Goal: Task Accomplishment & Management: Use online tool/utility

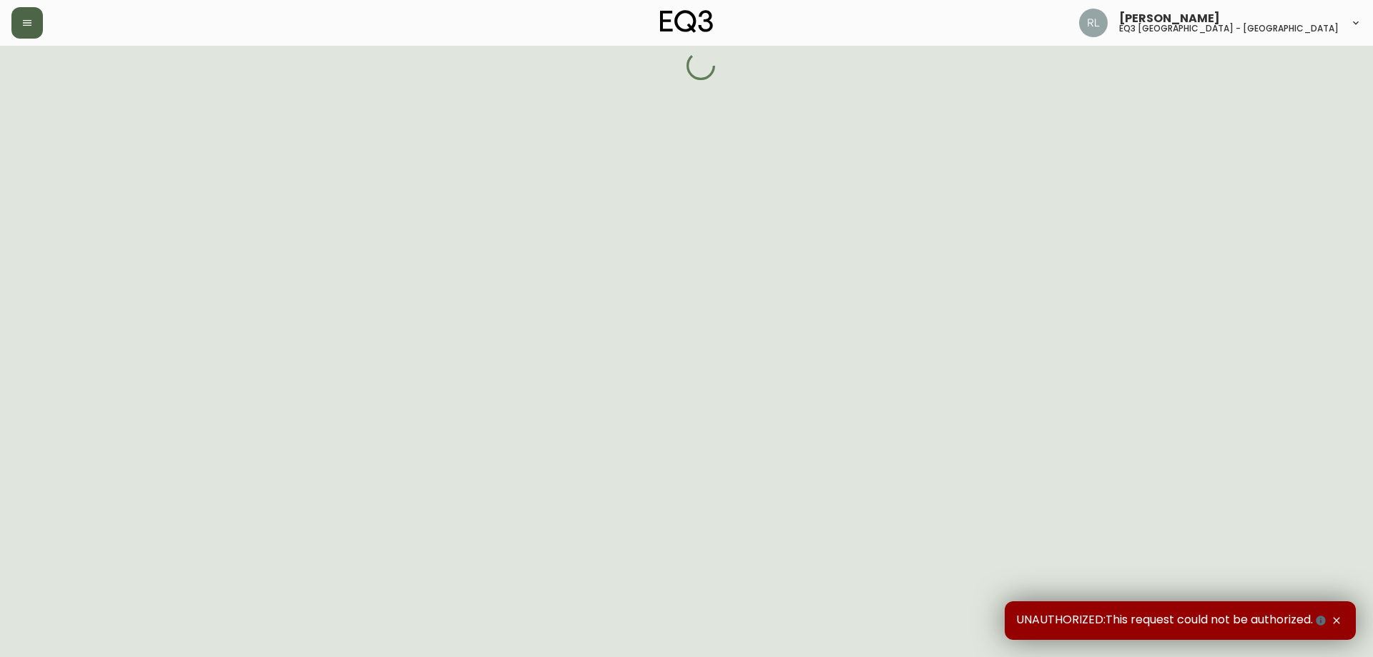
click at [26, 24] on icon "button" at bounding box center [26, 22] width 11 height 11
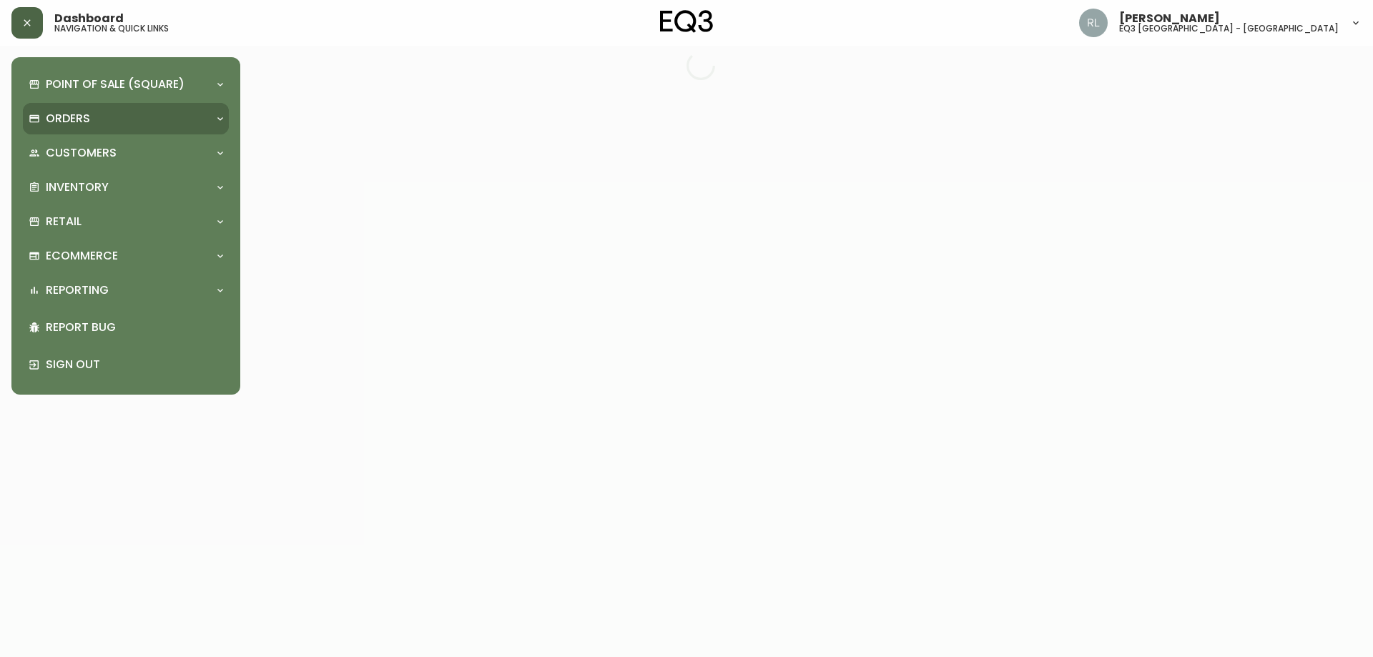
click at [77, 121] on p "Orders" at bounding box center [68, 119] width 44 height 16
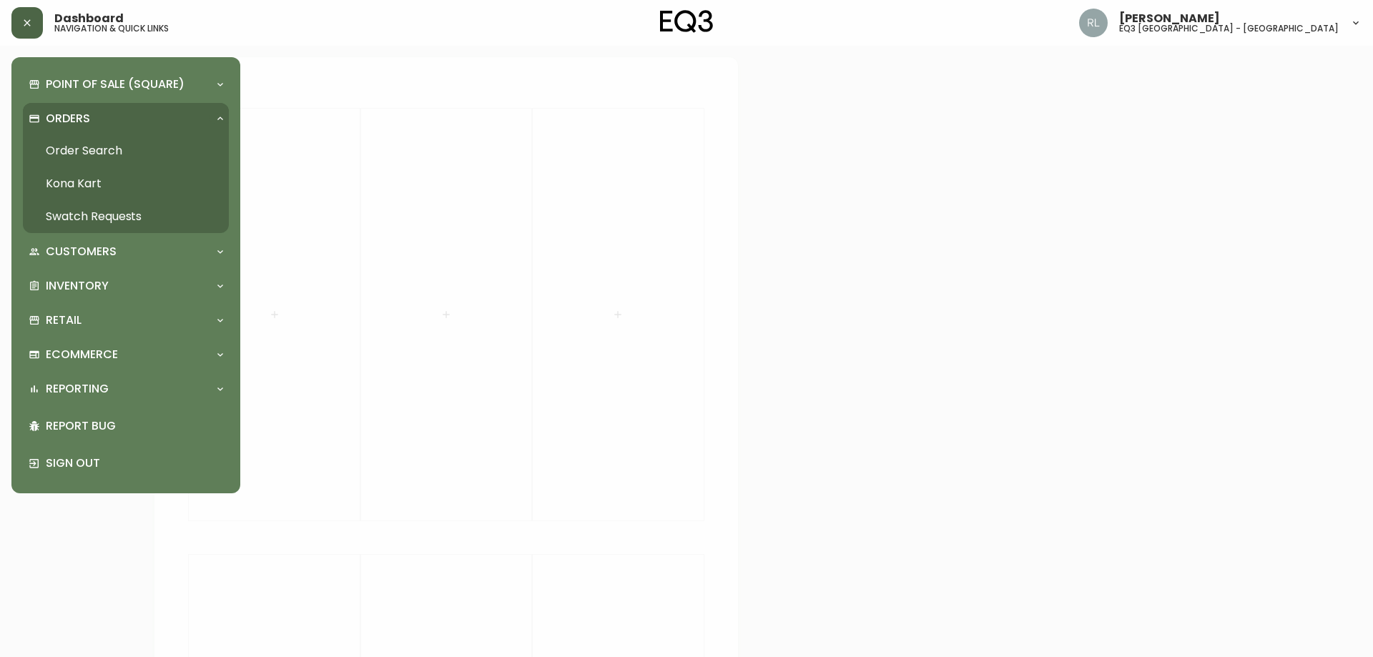
click at [72, 104] on div "Orders" at bounding box center [126, 118] width 206 height 31
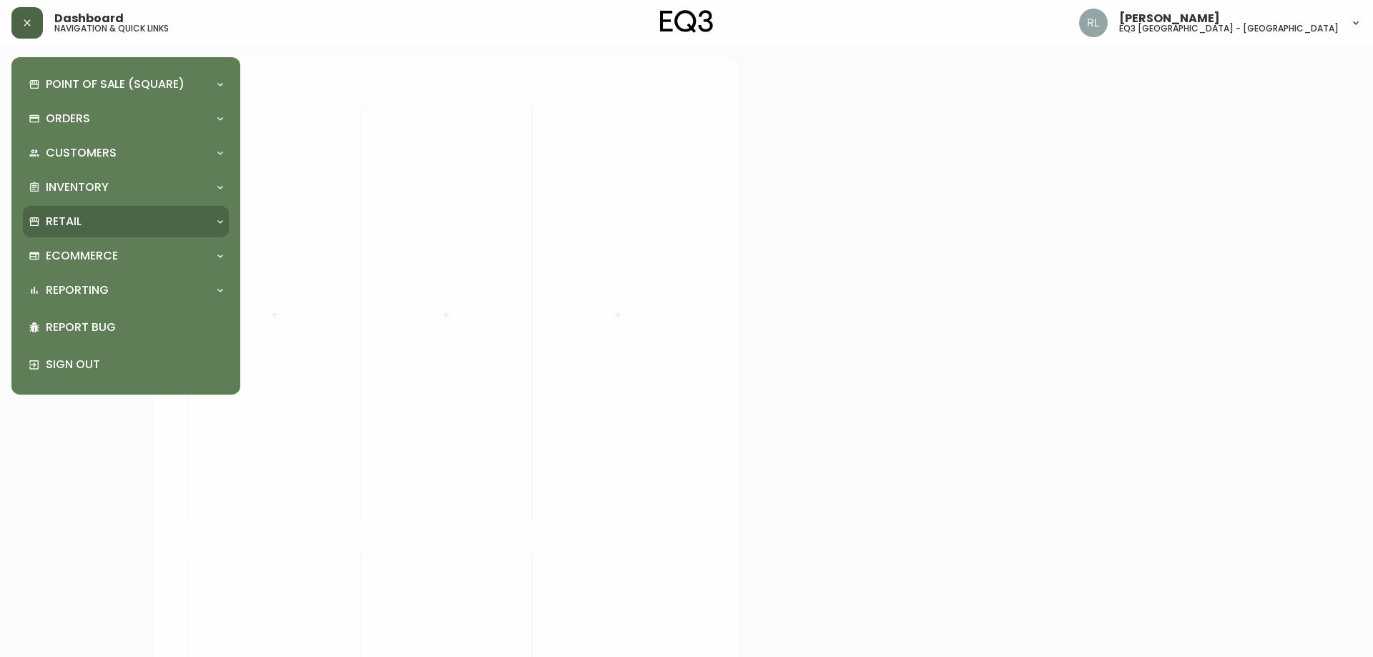
click at [78, 221] on p "Retail" at bounding box center [64, 222] width 36 height 16
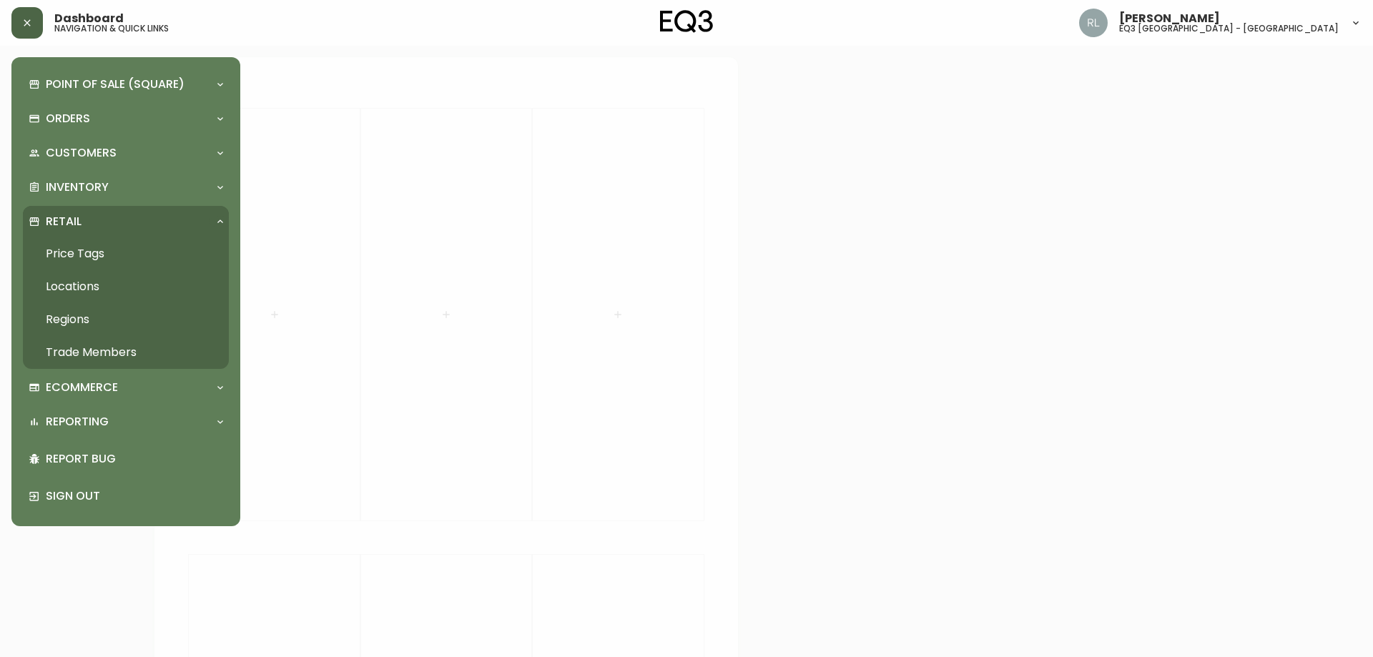
click at [78, 252] on link "Price Tags" at bounding box center [126, 253] width 206 height 33
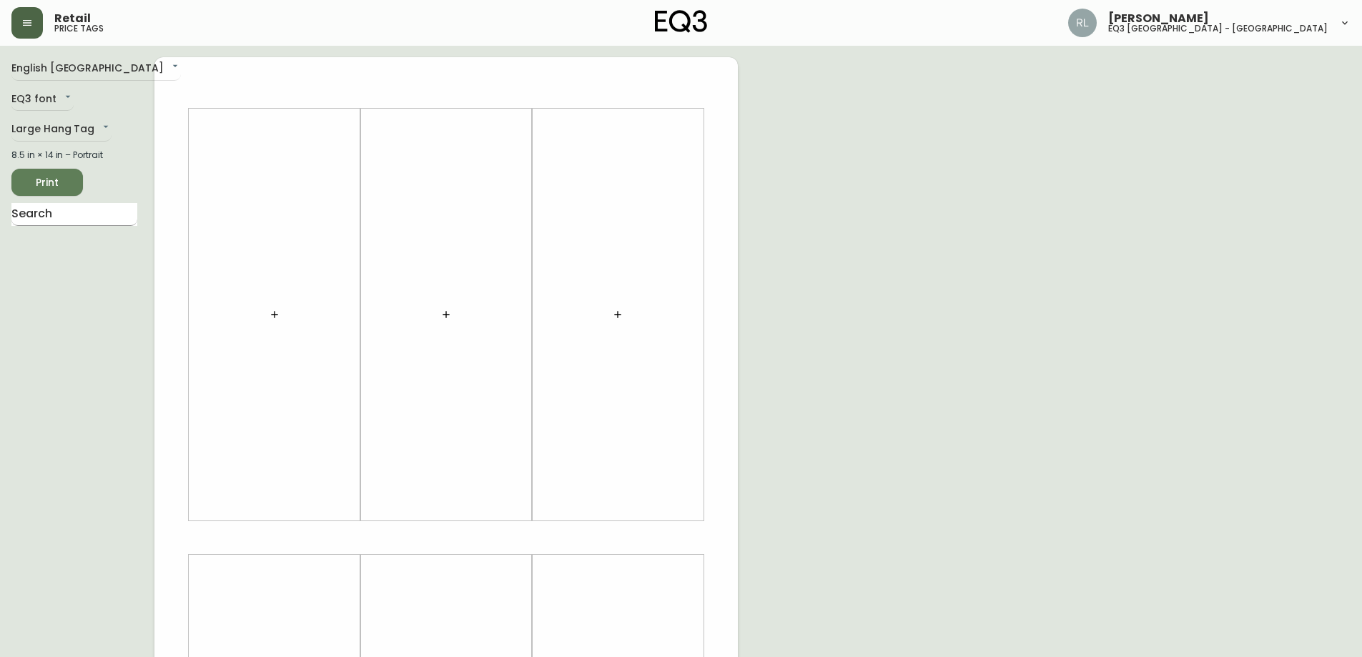
click at [51, 217] on input "text" at bounding box center [74, 214] width 126 height 23
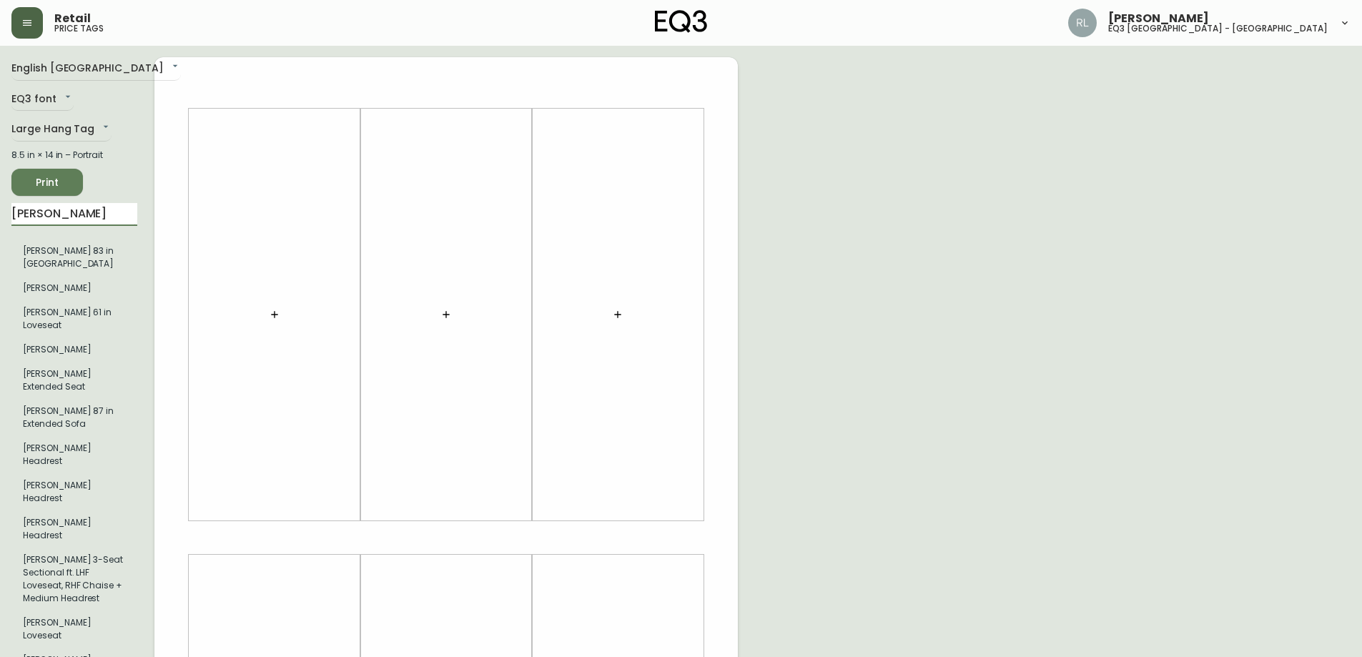
type input "[PERSON_NAME]"
click at [827, 184] on div "English Canada en_CA EQ3 font EQ3 Large Hang Tag large 8.5 in × 14 in – Portrai…" at bounding box center [680, 537] width 1339 height 961
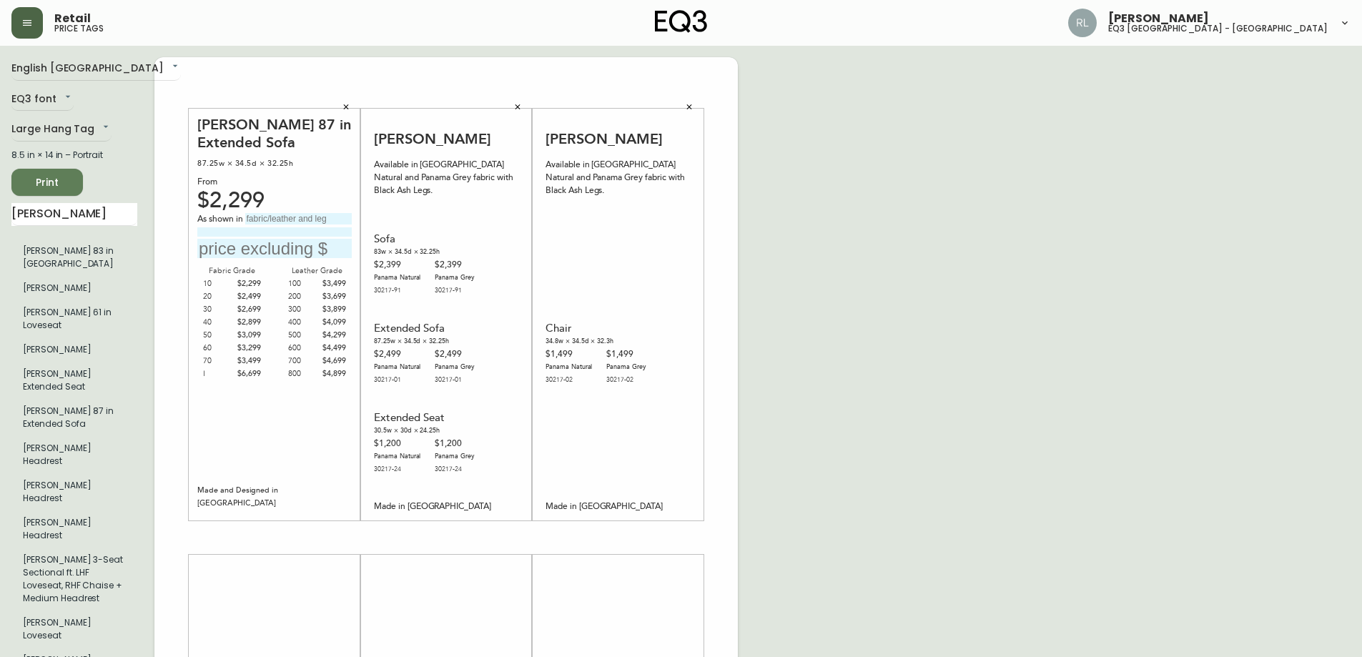
click at [274, 217] on input "text" at bounding box center [298, 218] width 107 height 11
type input "PATTES NOYER"
type input "C.20 PANAMA NATURAL"
type input "$2499"
click at [889, 278] on div "English Canada en_CA EQ3 font EQ3 Large Hang Tag large 8.5 in × 14 in – Portrai…" at bounding box center [680, 537] width 1339 height 961
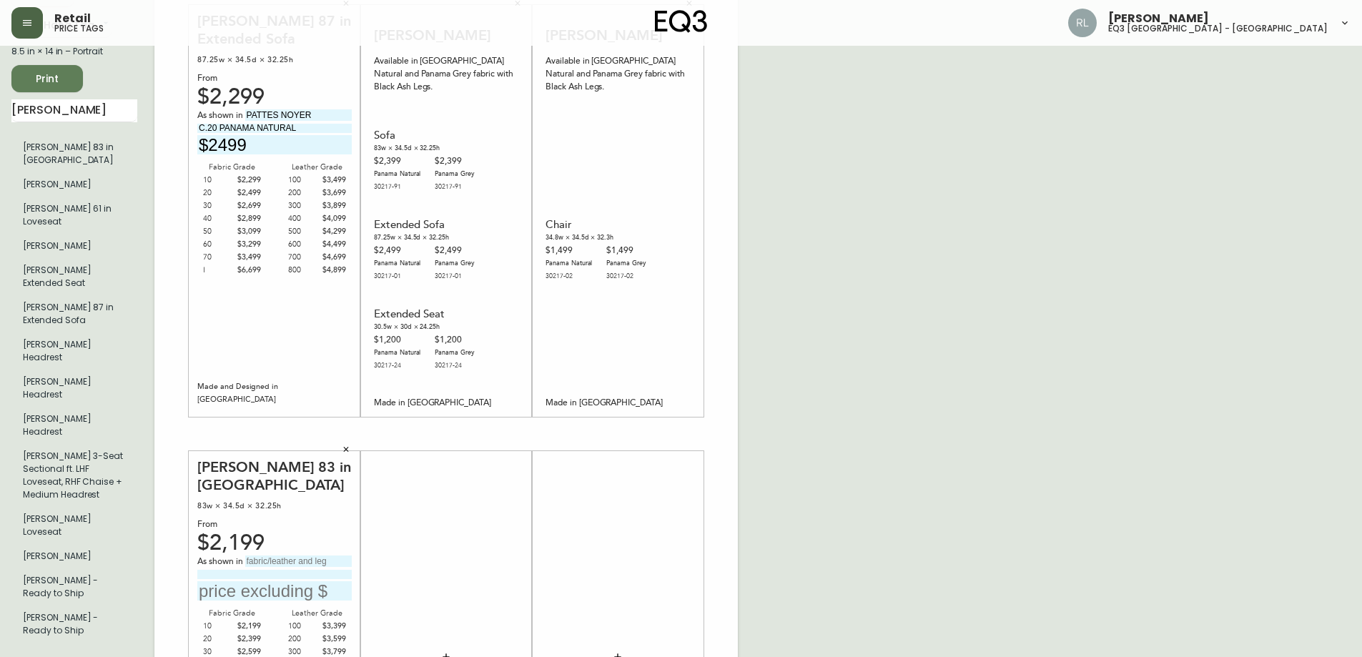
scroll to position [215, 0]
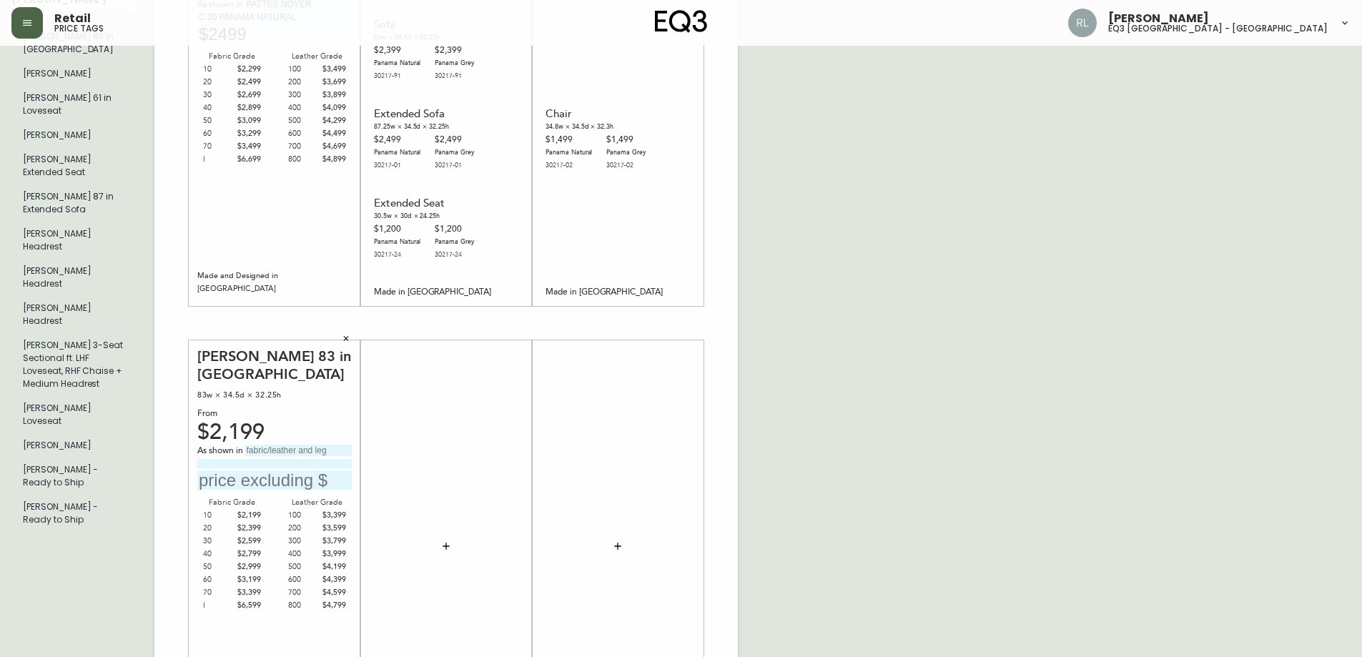
click at [269, 445] on input "text" at bounding box center [298, 450] width 107 height 11
type input "PATTES ALUMINIUM"
type input "C.20 [PERSON_NAME] FOREST GREEN"
click at [261, 471] on input "text" at bounding box center [274, 480] width 154 height 19
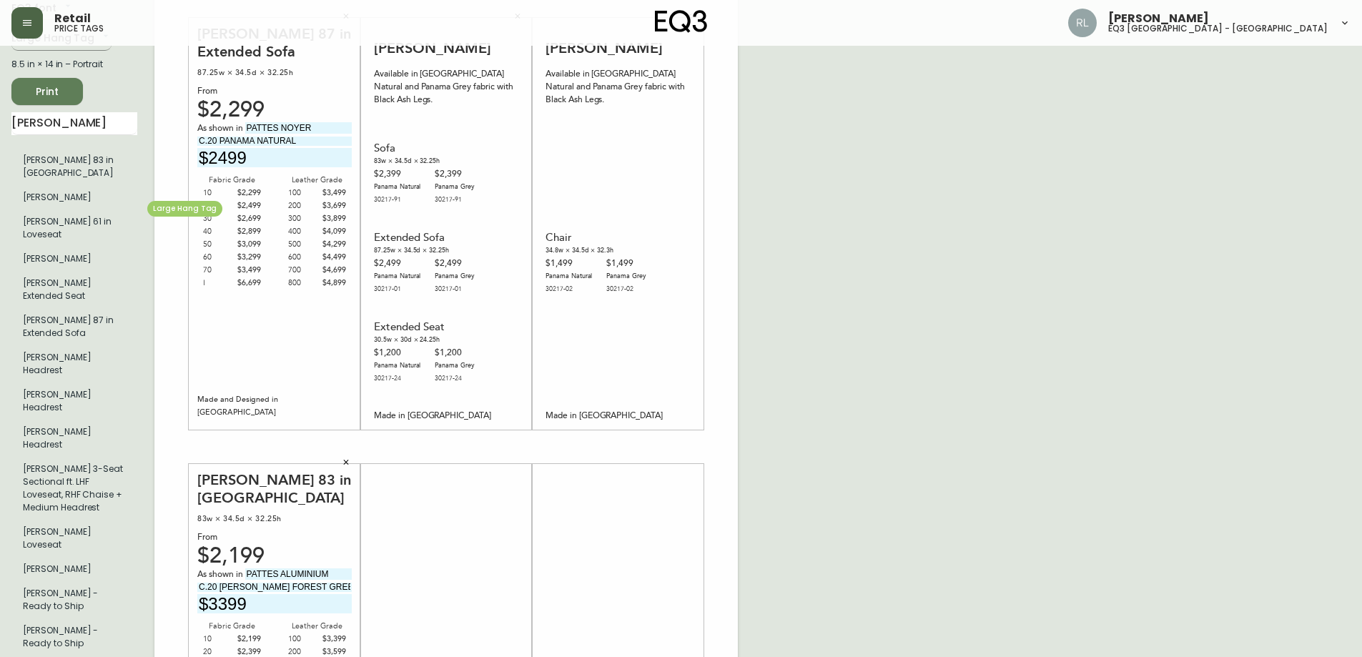
scroll to position [0, 0]
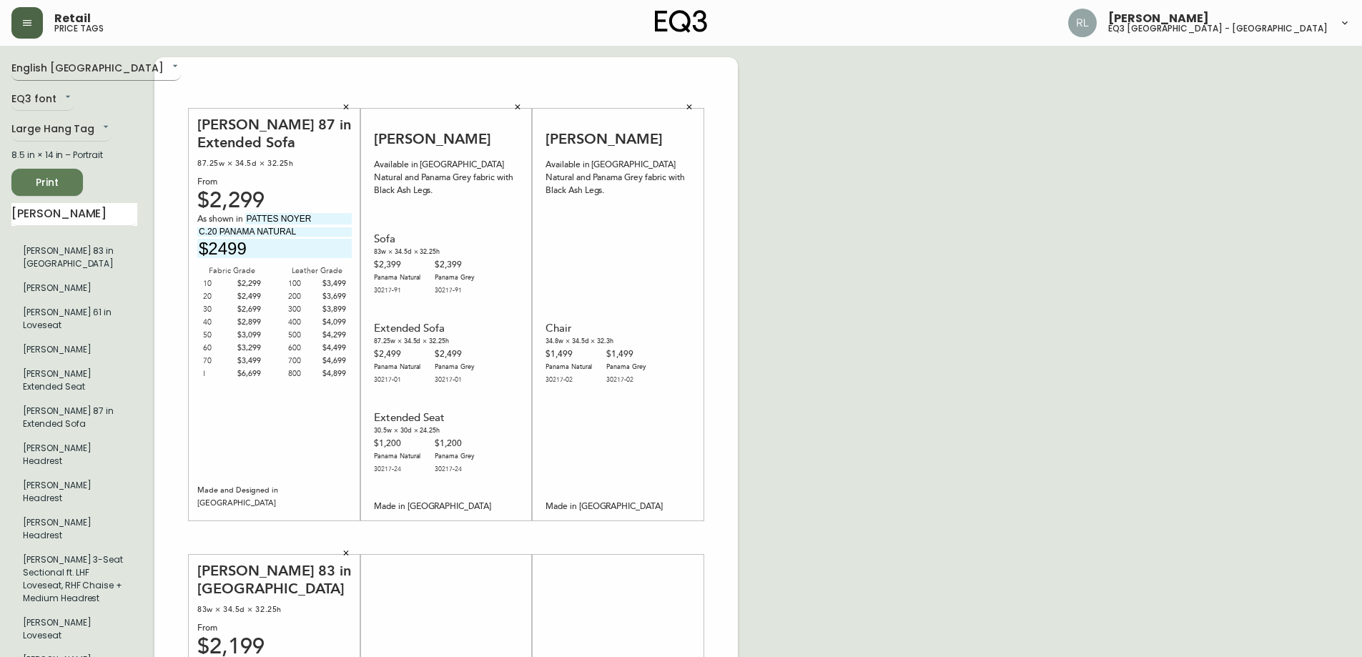
type input "$3399"
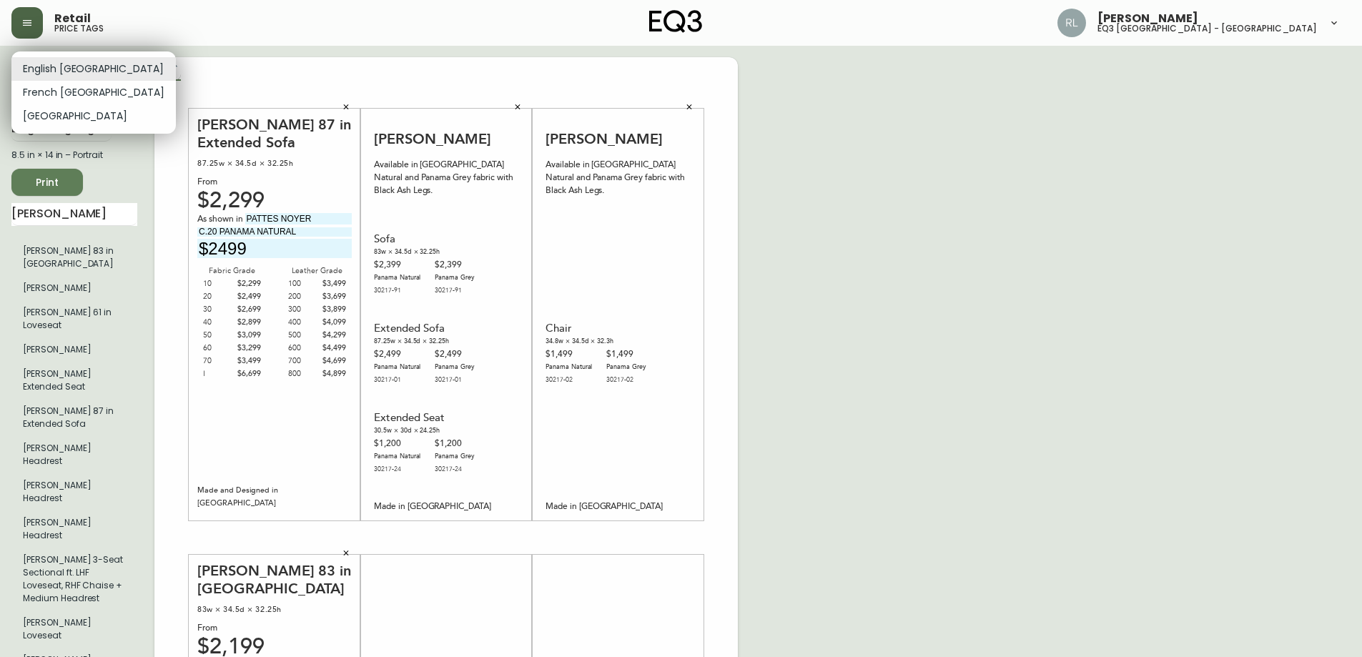
click at [70, 68] on body "Retail price tags [PERSON_NAME] eq3 [GEOGRAPHIC_DATA] - griffintown English [GE…" at bounding box center [681, 509] width 1362 height 1018
click at [67, 93] on li "French [GEOGRAPHIC_DATA]" at bounding box center [93, 93] width 164 height 24
type input "fr_CA"
type input "2499$"
type input "3399$"
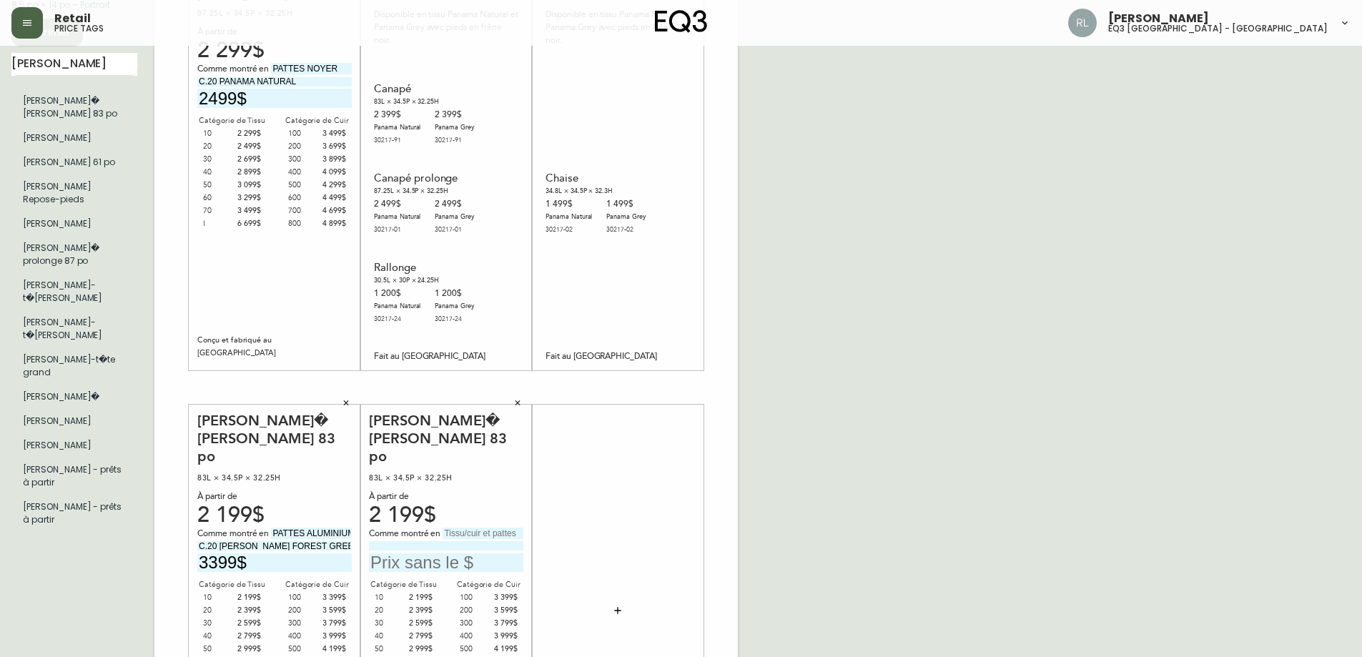
scroll to position [215, 0]
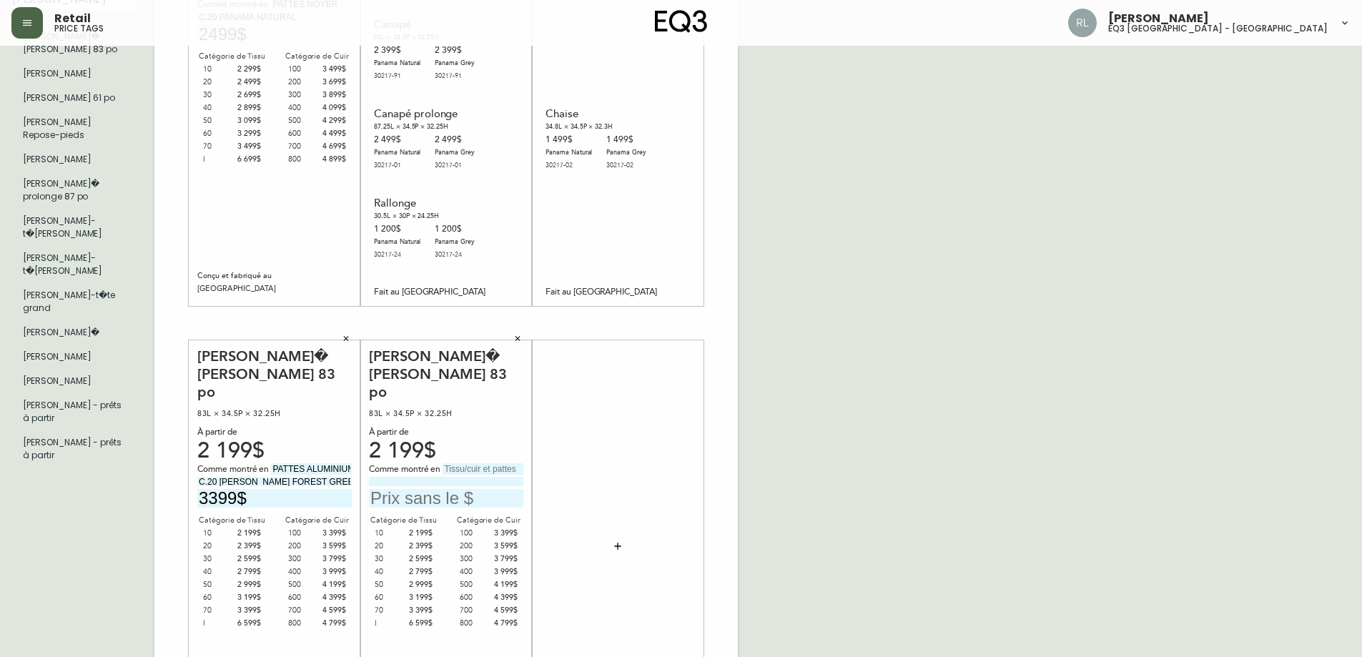
click at [315, 463] on input "PATTES ALUMINIUM" at bounding box center [311, 468] width 81 height 11
click at [324, 463] on input "PATTES ALUMINIUM" at bounding box center [311, 468] width 81 height 11
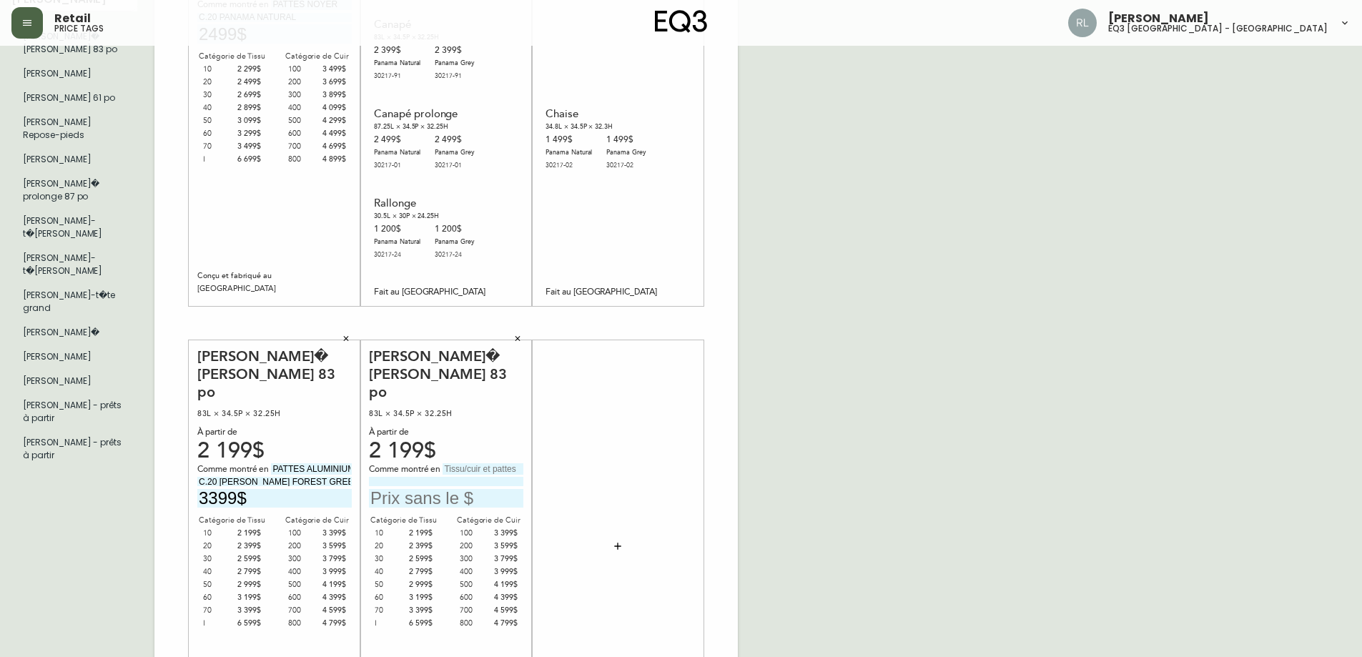
click at [324, 463] on input "PATTES ALUMINIUM" at bounding box center [311, 468] width 81 height 11
click at [481, 463] on input "text" at bounding box center [483, 468] width 81 height 11
paste input "PATTES ALUMINIUM"
type input "PATTES ALUMINIUM"
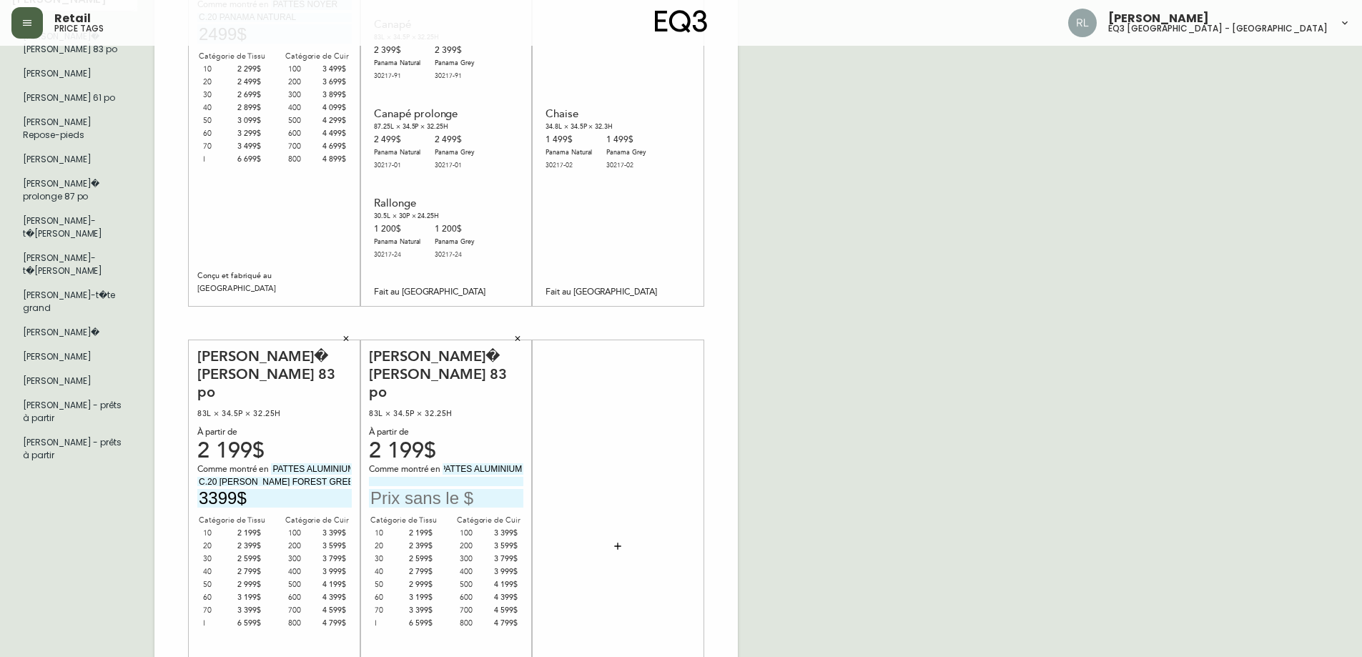
click at [297, 477] on input "C.20 [PERSON_NAME] FOREST GREEN" at bounding box center [274, 481] width 154 height 9
click at [435, 477] on input at bounding box center [446, 481] width 154 height 9
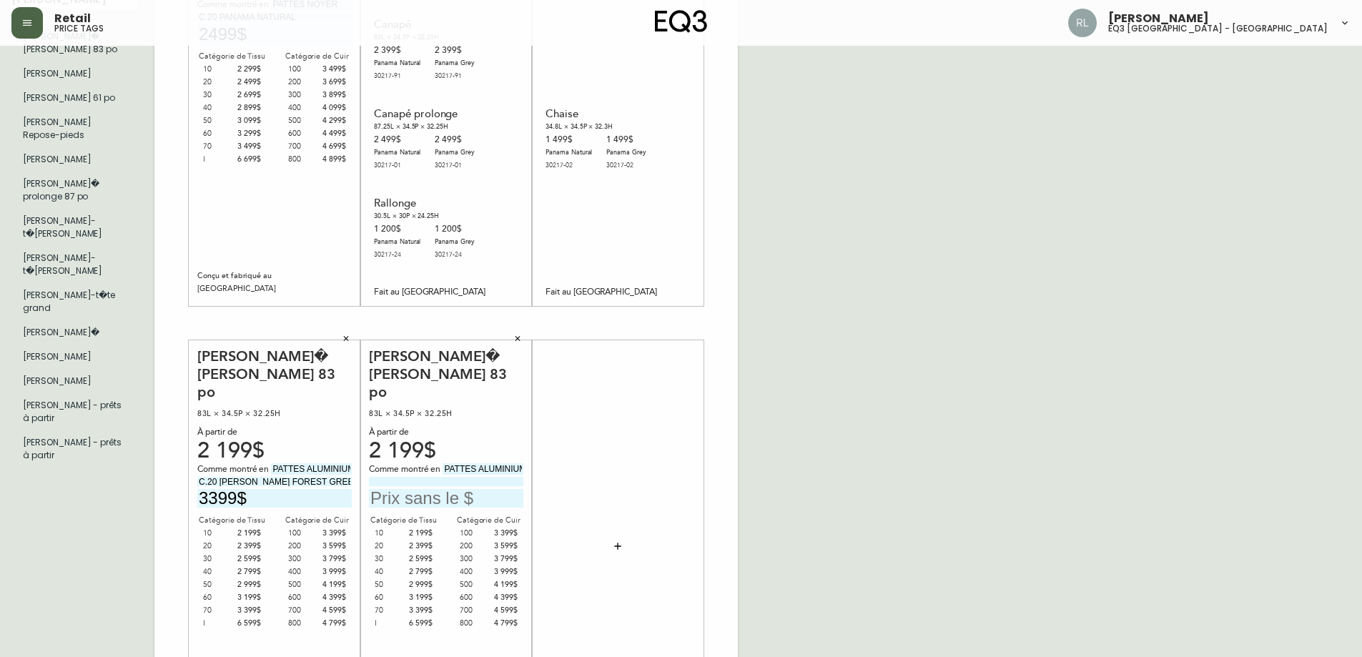
paste input "C.20 [PERSON_NAME] FOREST GREEN"
type input "C.20 [PERSON_NAME] FOREST GREEN"
click at [207, 489] on input "3399$" at bounding box center [274, 498] width 154 height 19
click at [398, 489] on input "text" at bounding box center [446, 498] width 154 height 19
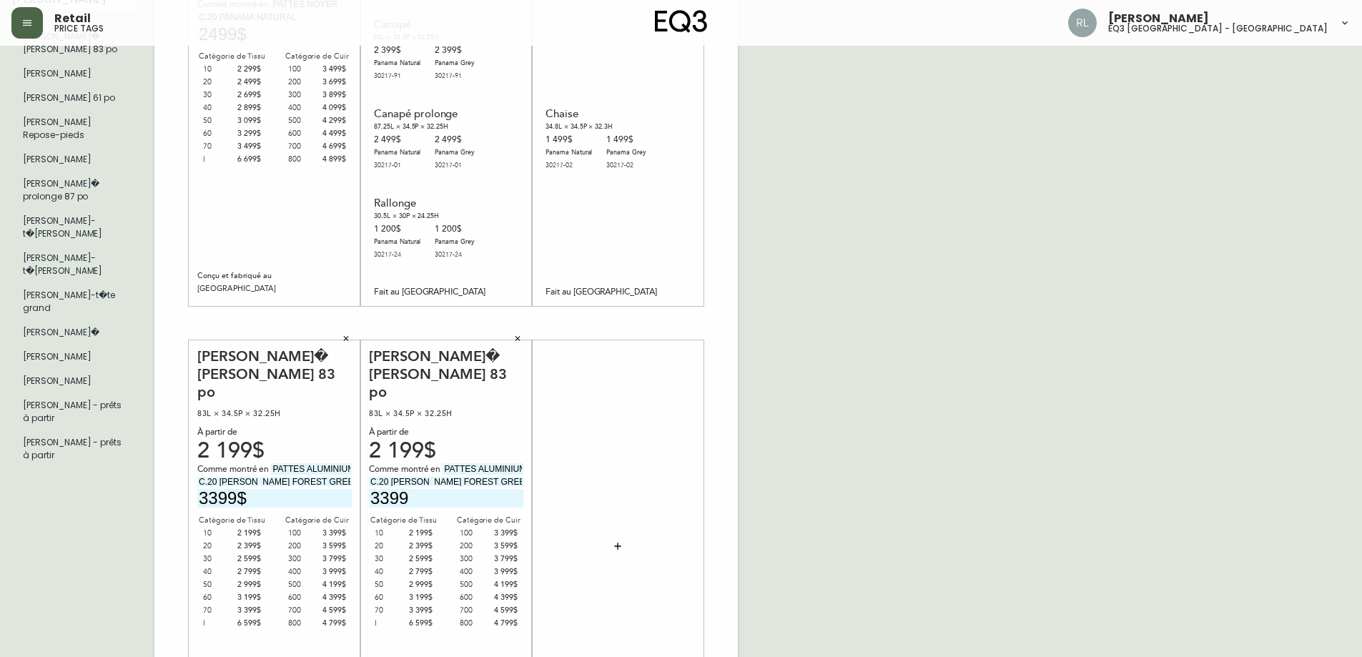
click at [875, 496] on div "French Canada fr_CA EQ3 font EQ3 Grand format pendre marque large 8.5 po × 14 p…" at bounding box center [680, 323] width 1339 height 961
drag, startPoint x: 418, startPoint y: 481, endPoint x: 21, endPoint y: 483, distance: 396.9
click at [0, 480] on main "French Canada fr_CA EQ3 font EQ3 Grand format pendre marque large 8.5 po × 14 p…" at bounding box center [681, 317] width 1362 height 973
type input "3399"
click at [388, 489] on input "3399" at bounding box center [446, 498] width 154 height 19
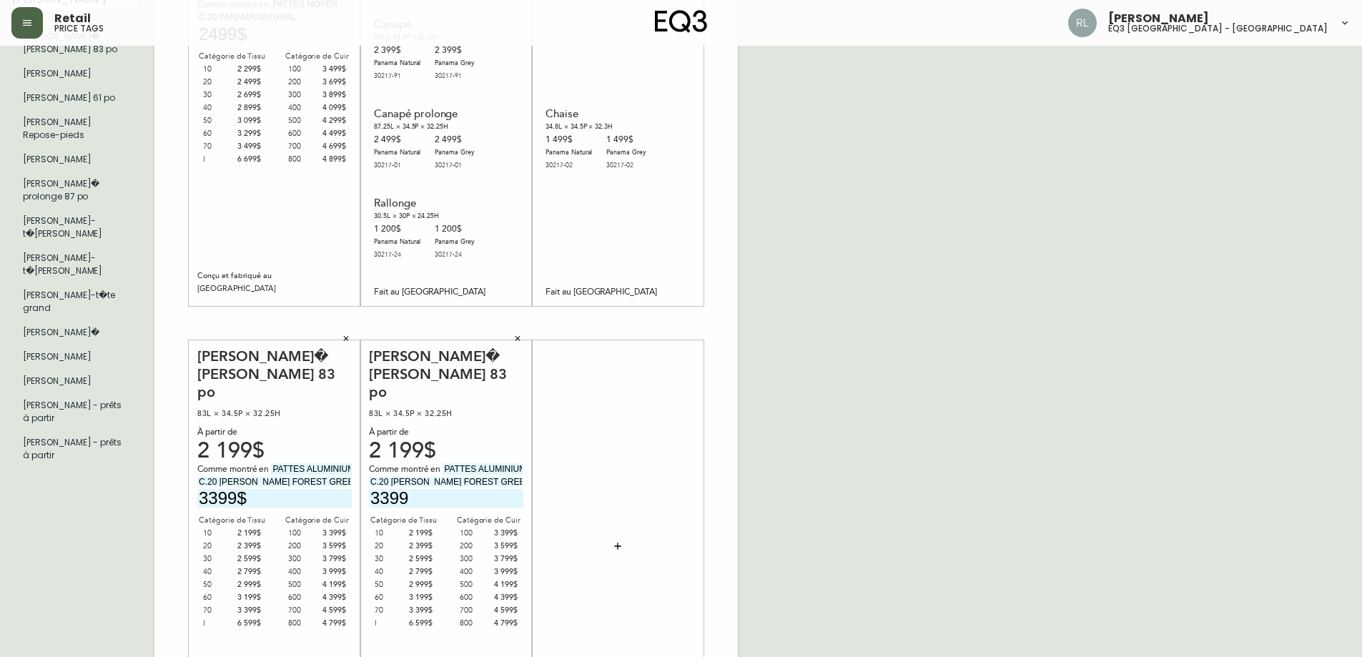
click at [388, 489] on input "3399" at bounding box center [446, 498] width 154 height 19
click at [436, 489] on input "text" at bounding box center [446, 498] width 154 height 19
type input "3399$"
click at [349, 338] on icon "button" at bounding box center [346, 339] width 9 height 9
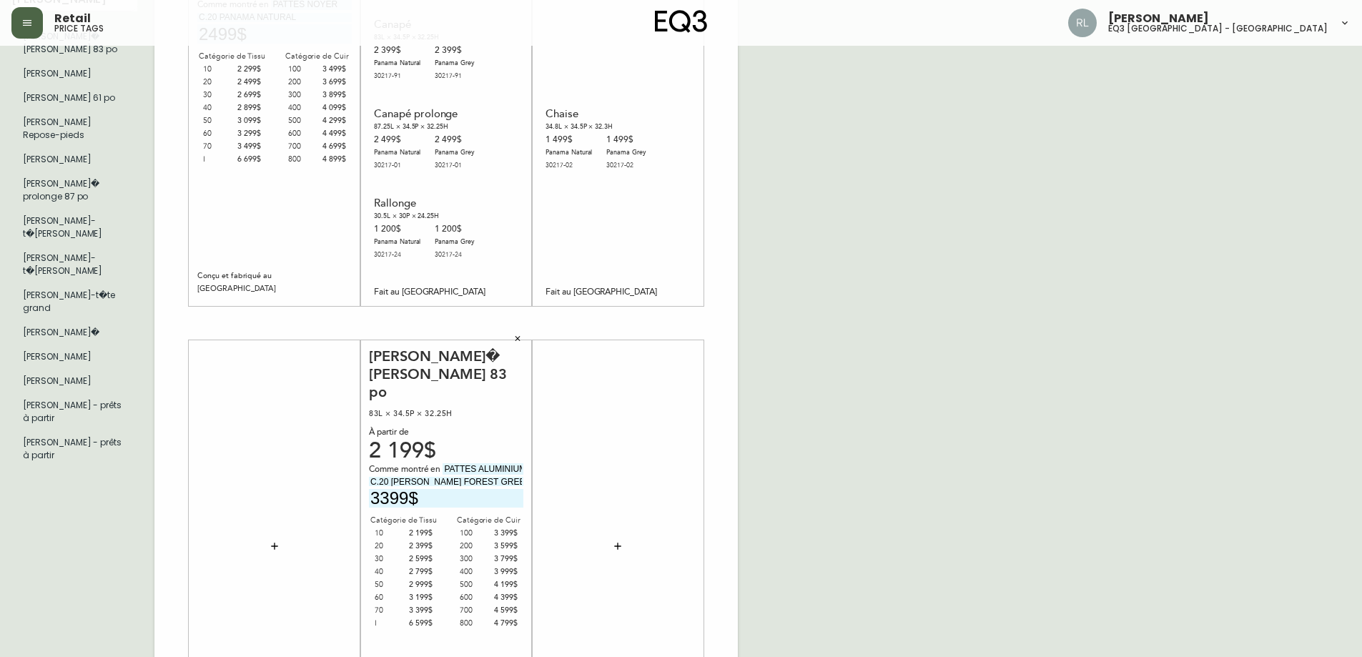
click at [24, 26] on icon "button" at bounding box center [26, 22] width 11 height 11
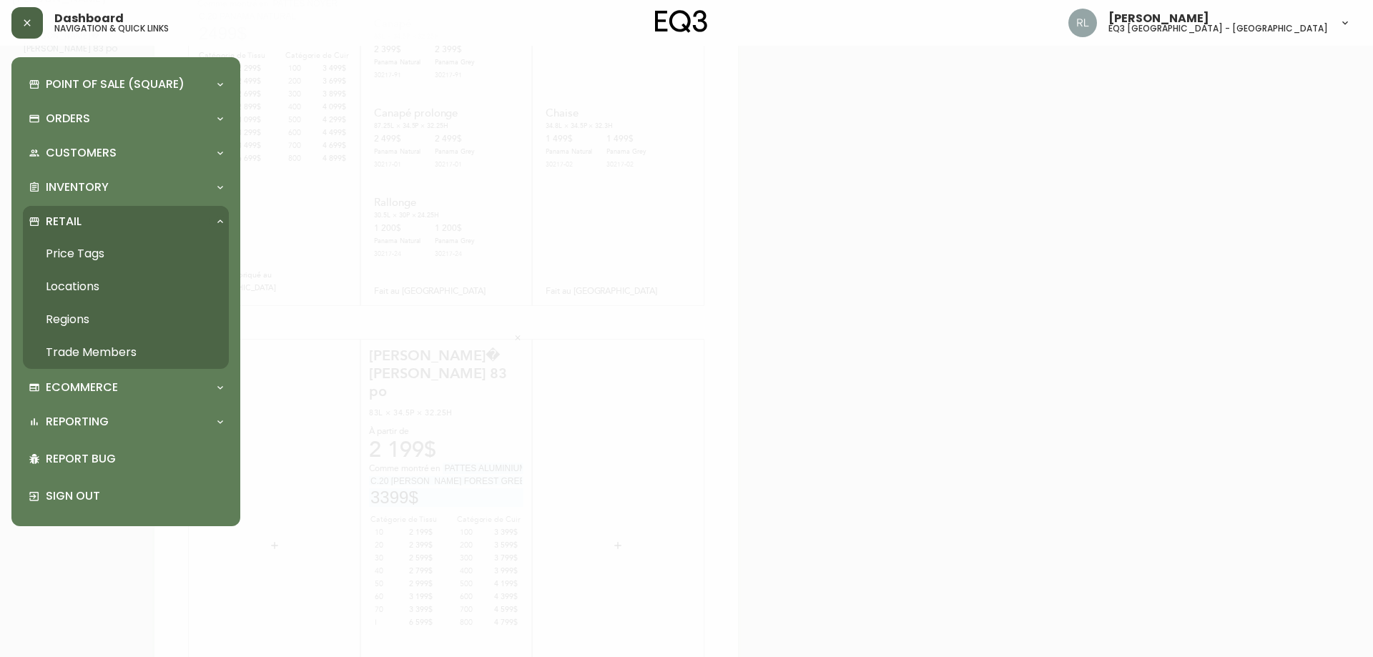
click at [21, 26] on icon "button" at bounding box center [26, 22] width 11 height 11
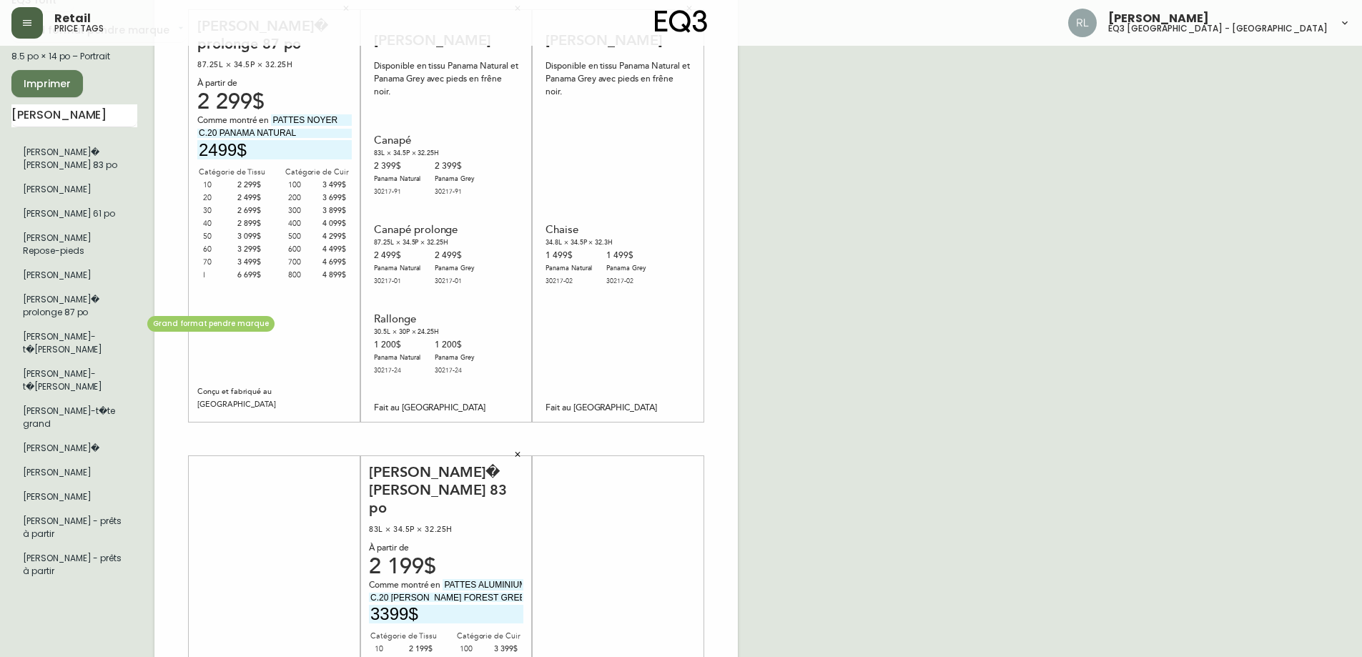
scroll to position [0, 0]
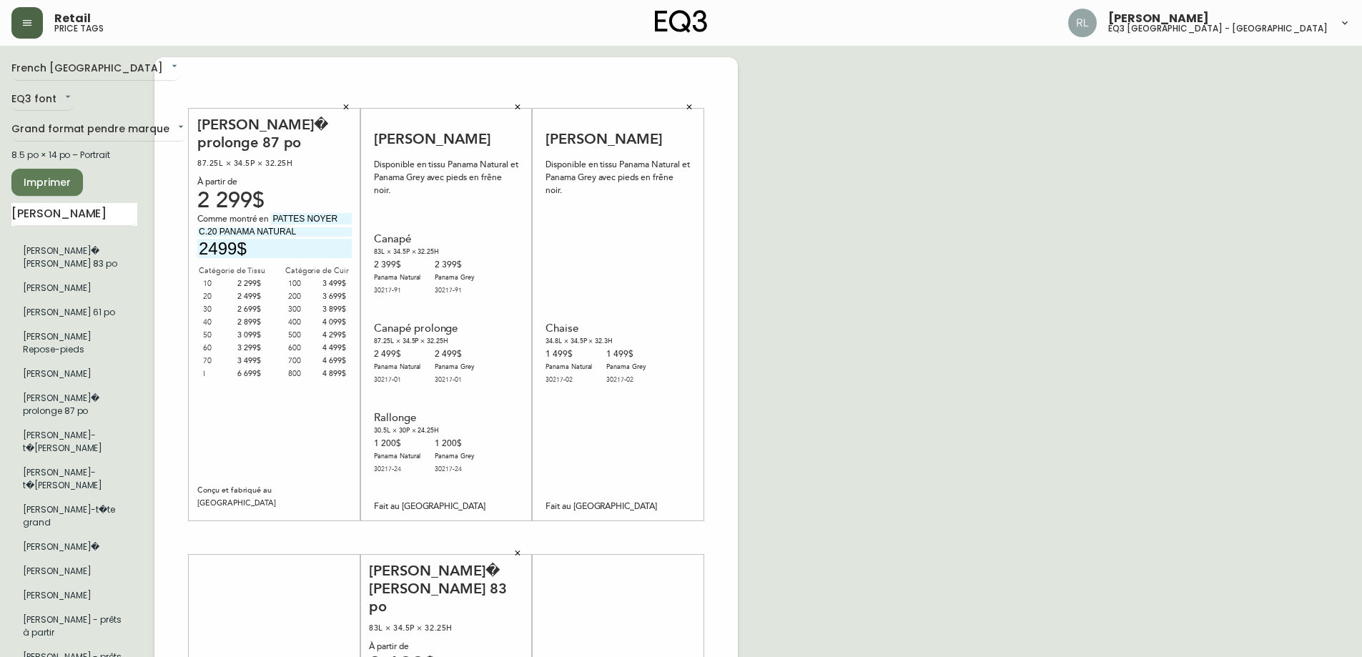
click at [39, 179] on span "Imprimer" at bounding box center [47, 183] width 49 height 18
click at [50, 178] on span "Imprimer" at bounding box center [47, 183] width 49 height 18
